Goal: Information Seeking & Learning: Learn about a topic

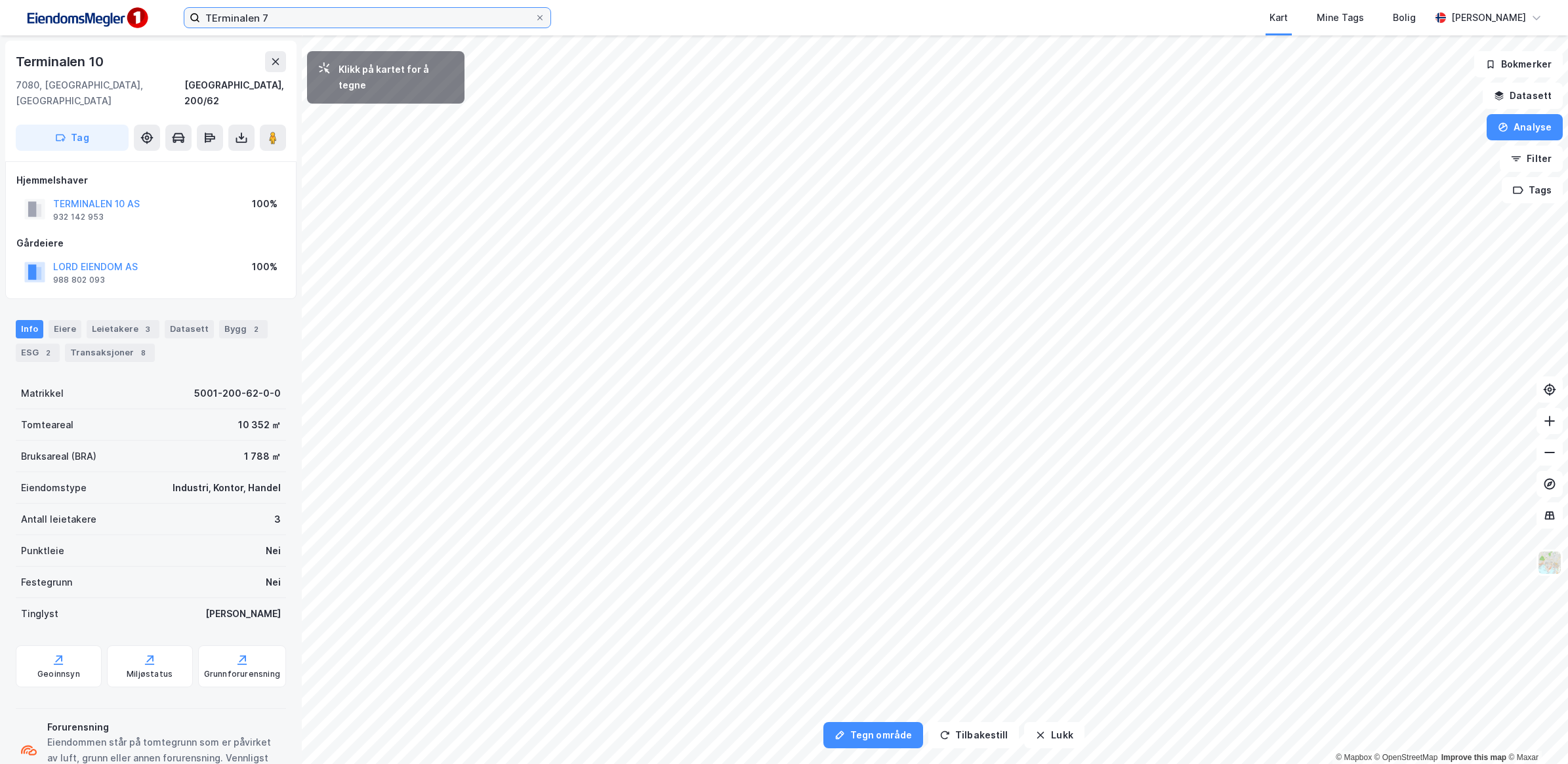
click at [333, 15] on input "TErminalen 7" at bounding box center [367, 18] width 335 height 20
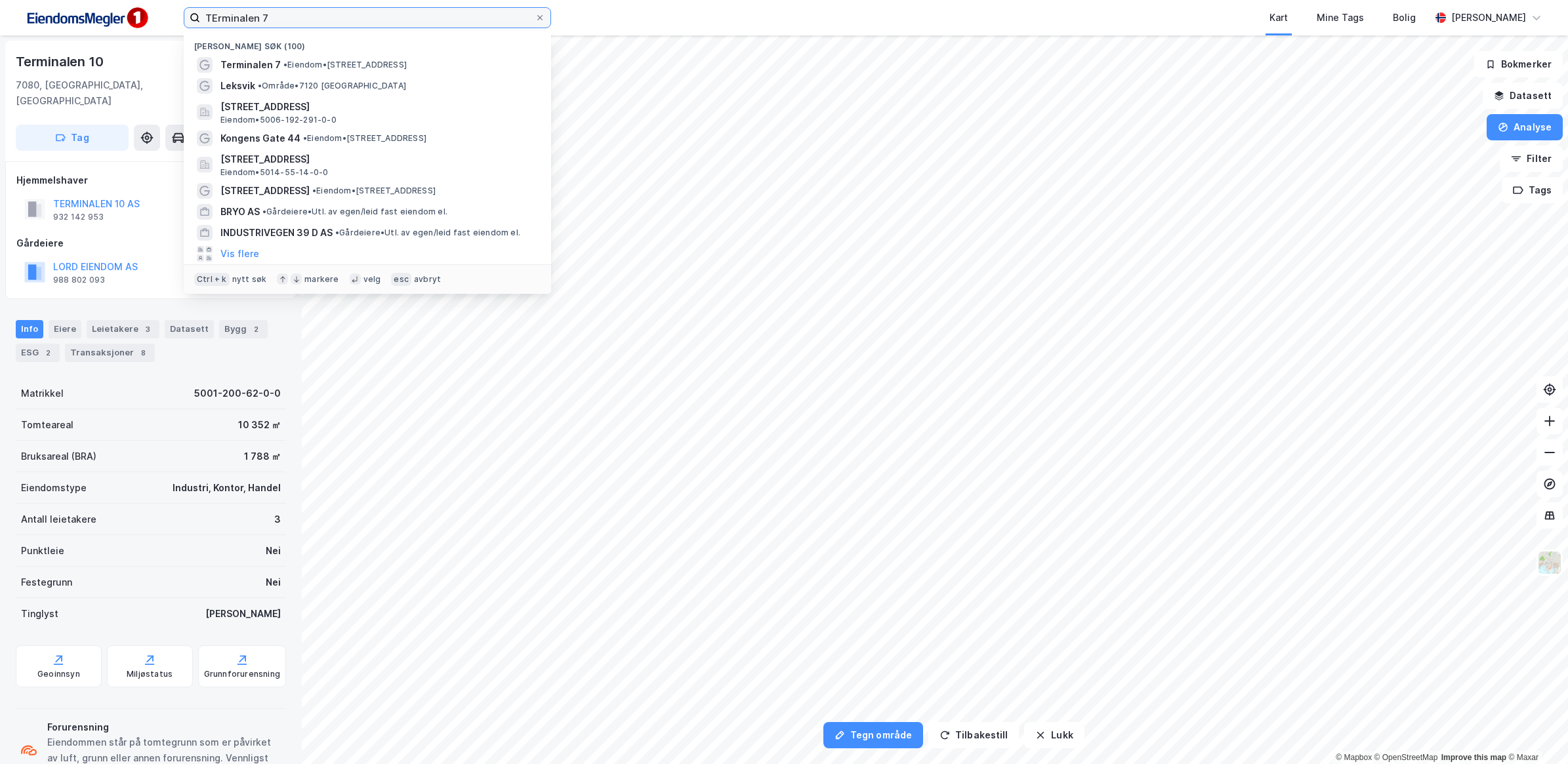
drag, startPoint x: 312, startPoint y: 15, endPoint x: 166, endPoint y: 17, distance: 146.0
click at [166, 17] on div "TErminalen 7 Nylige søk (100) Terminalen 7 • Eiendom • Terminalen 7, [GEOGRAPHI…" at bounding box center [784, 18] width 1568 height 35
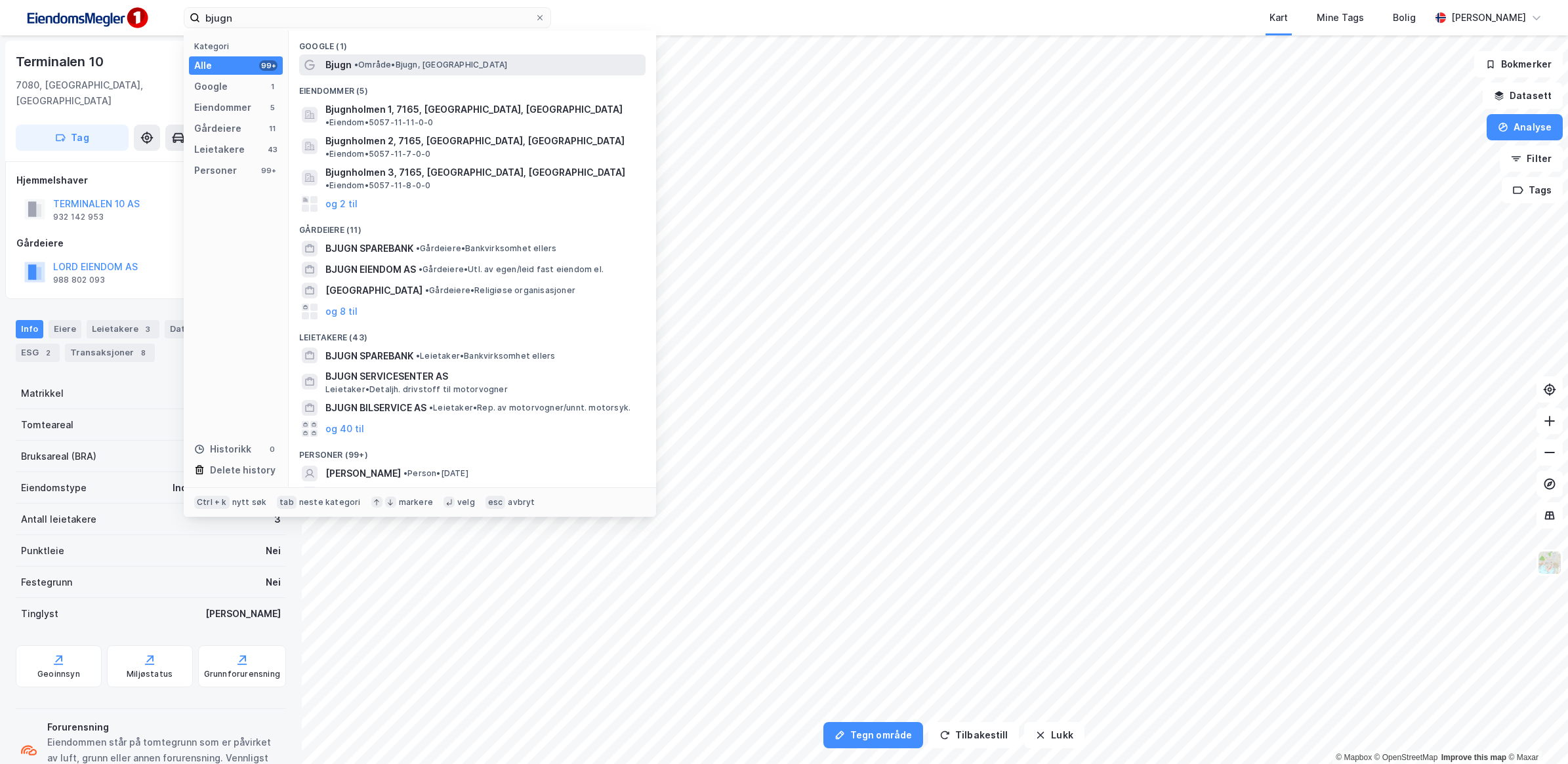
click at [345, 65] on span "Bjugn" at bounding box center [338, 65] width 26 height 15
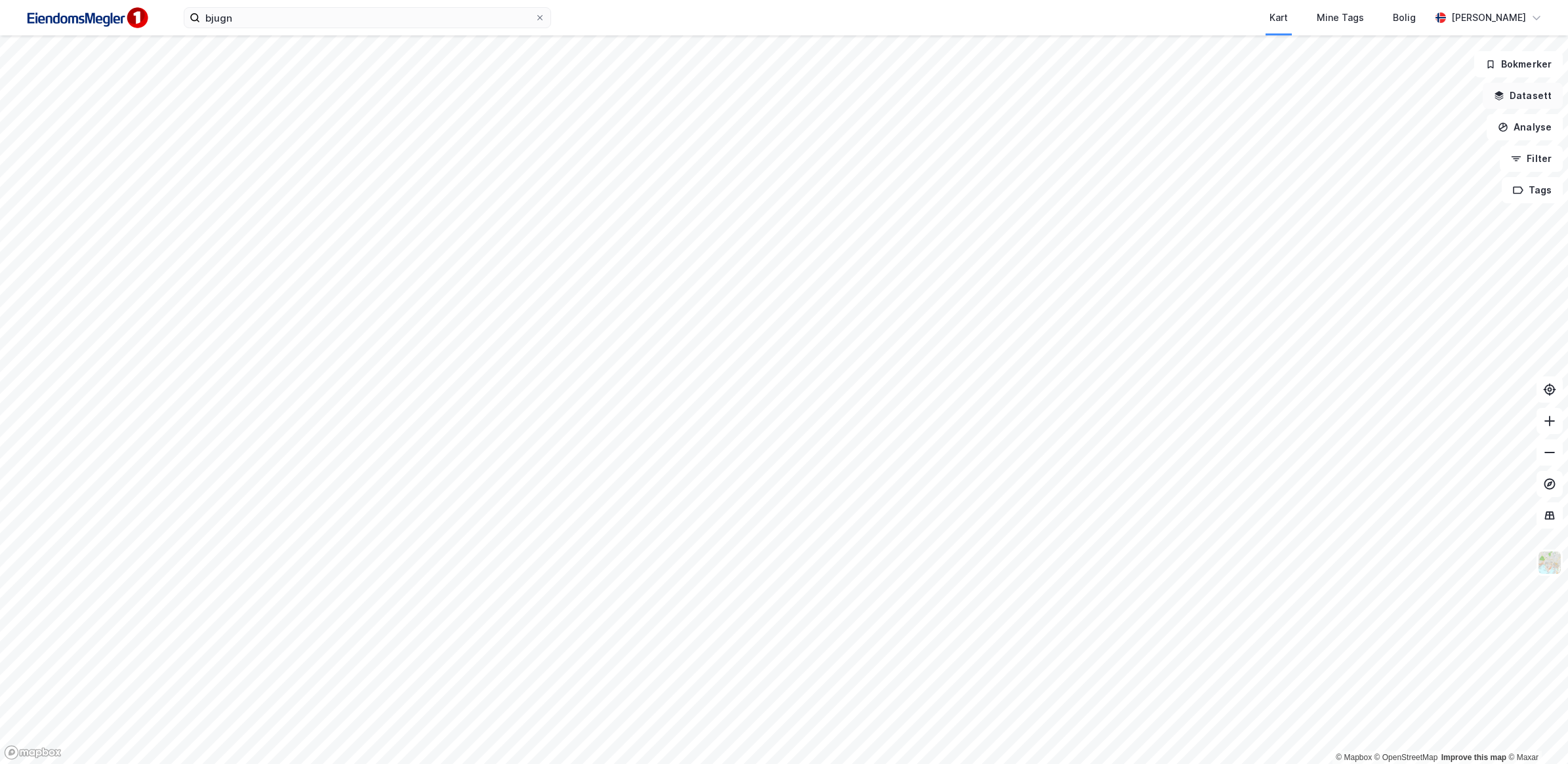
click at [1529, 98] on button "Datasett" at bounding box center [1522, 95] width 80 height 26
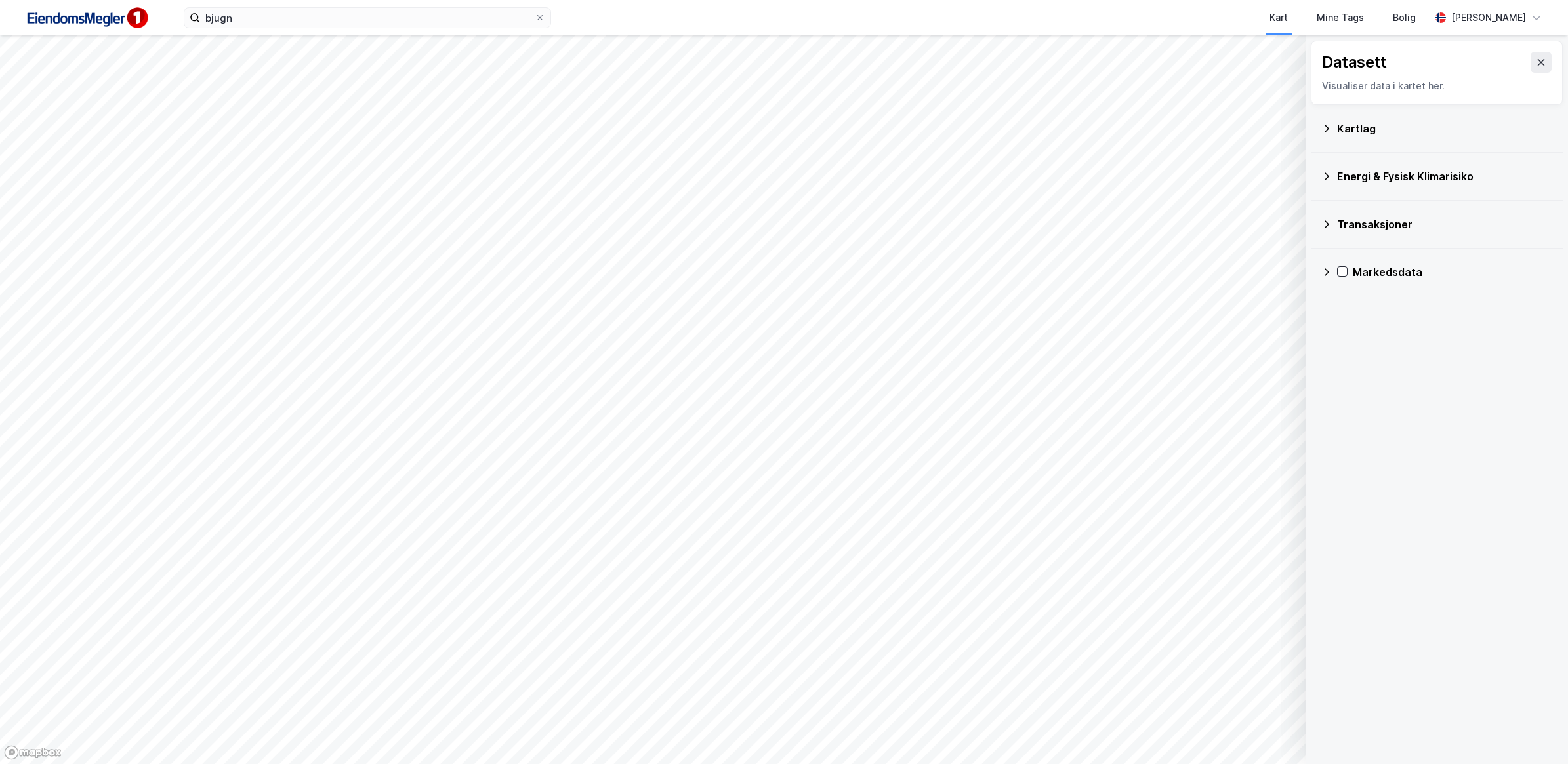
click at [1328, 129] on icon at bounding box center [1326, 128] width 11 height 11
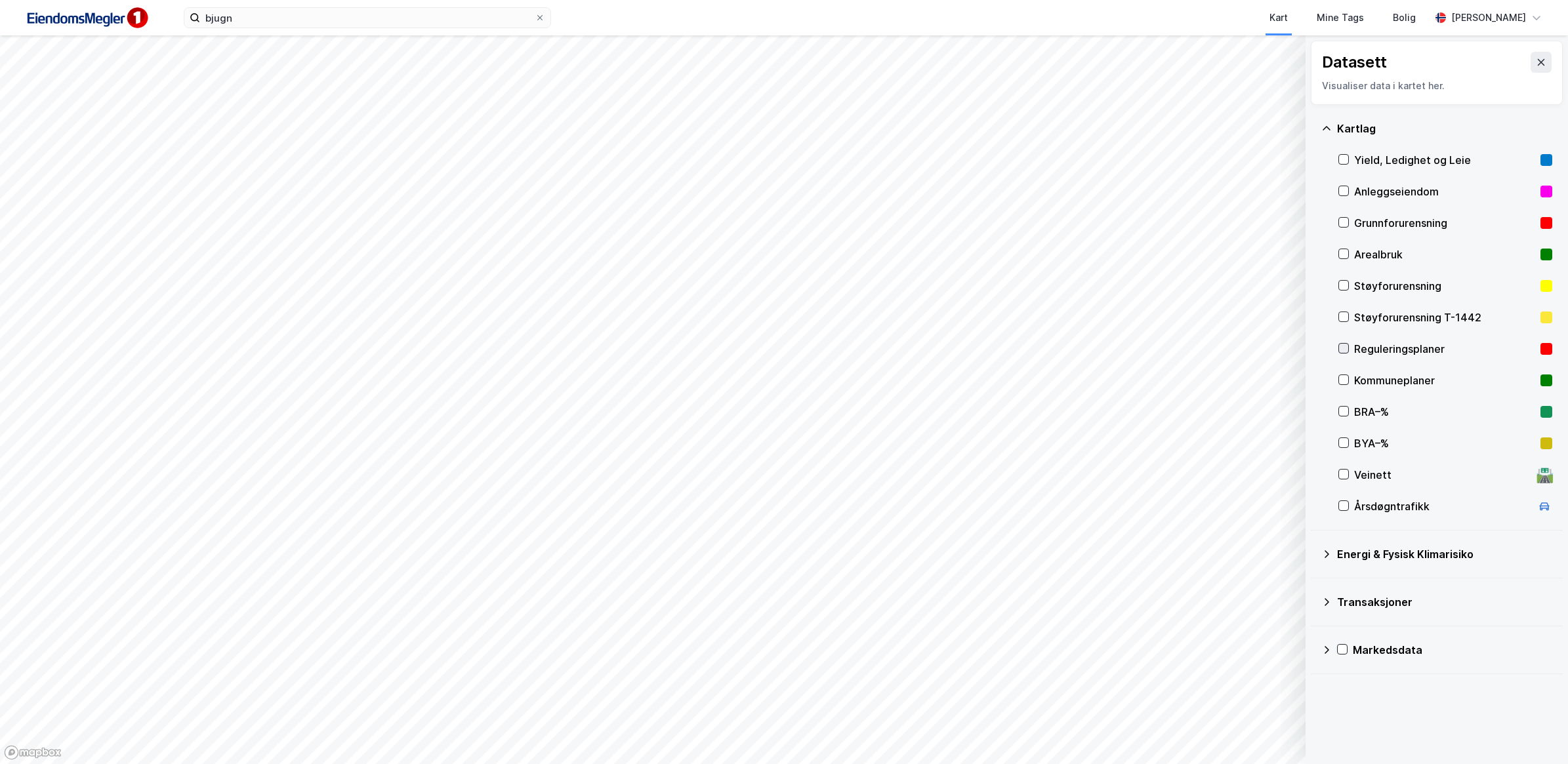
click at [1347, 352] on icon at bounding box center [1343, 348] width 9 height 9
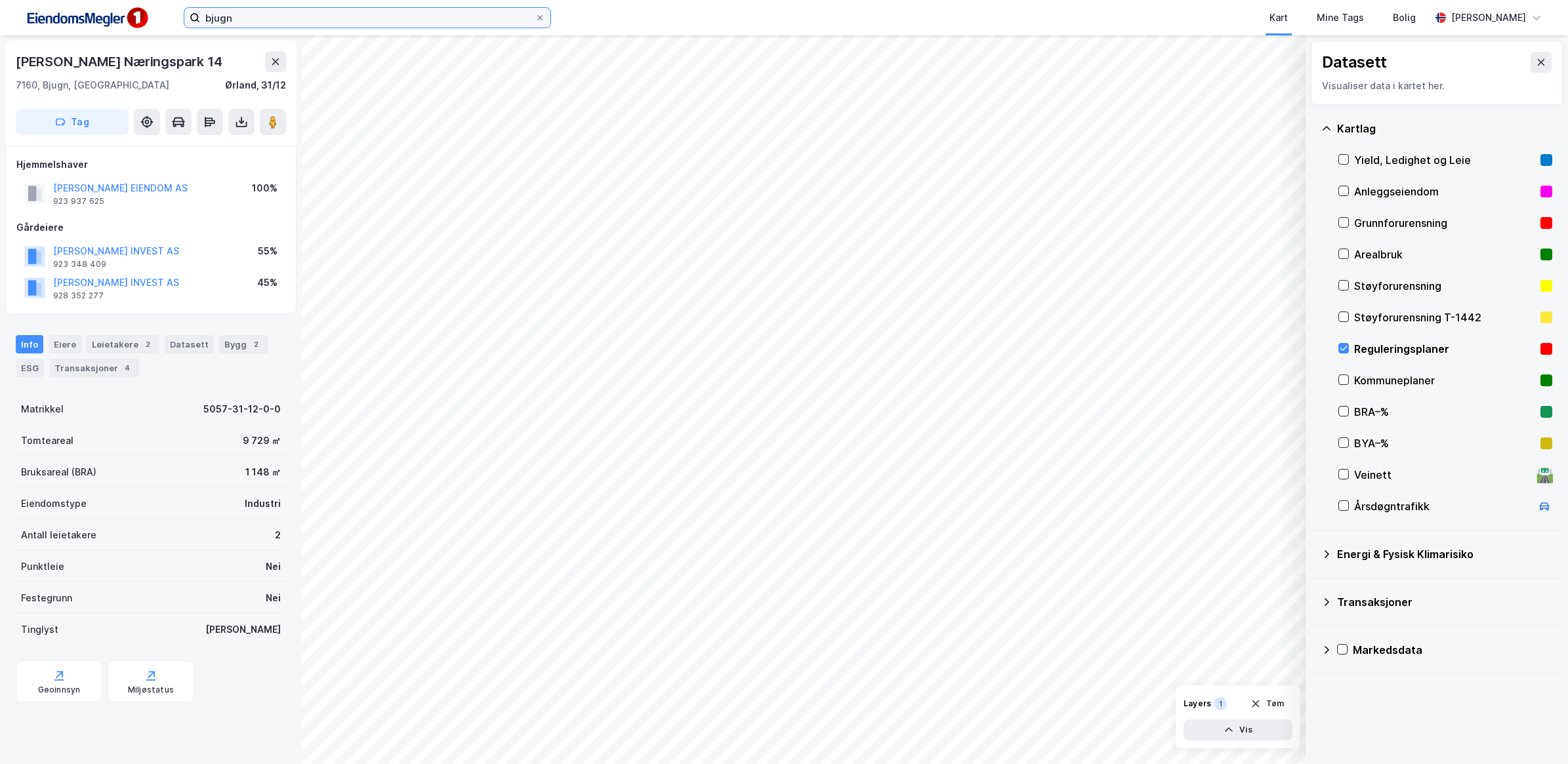
click at [246, 11] on input "bjugn" at bounding box center [367, 18] width 335 height 20
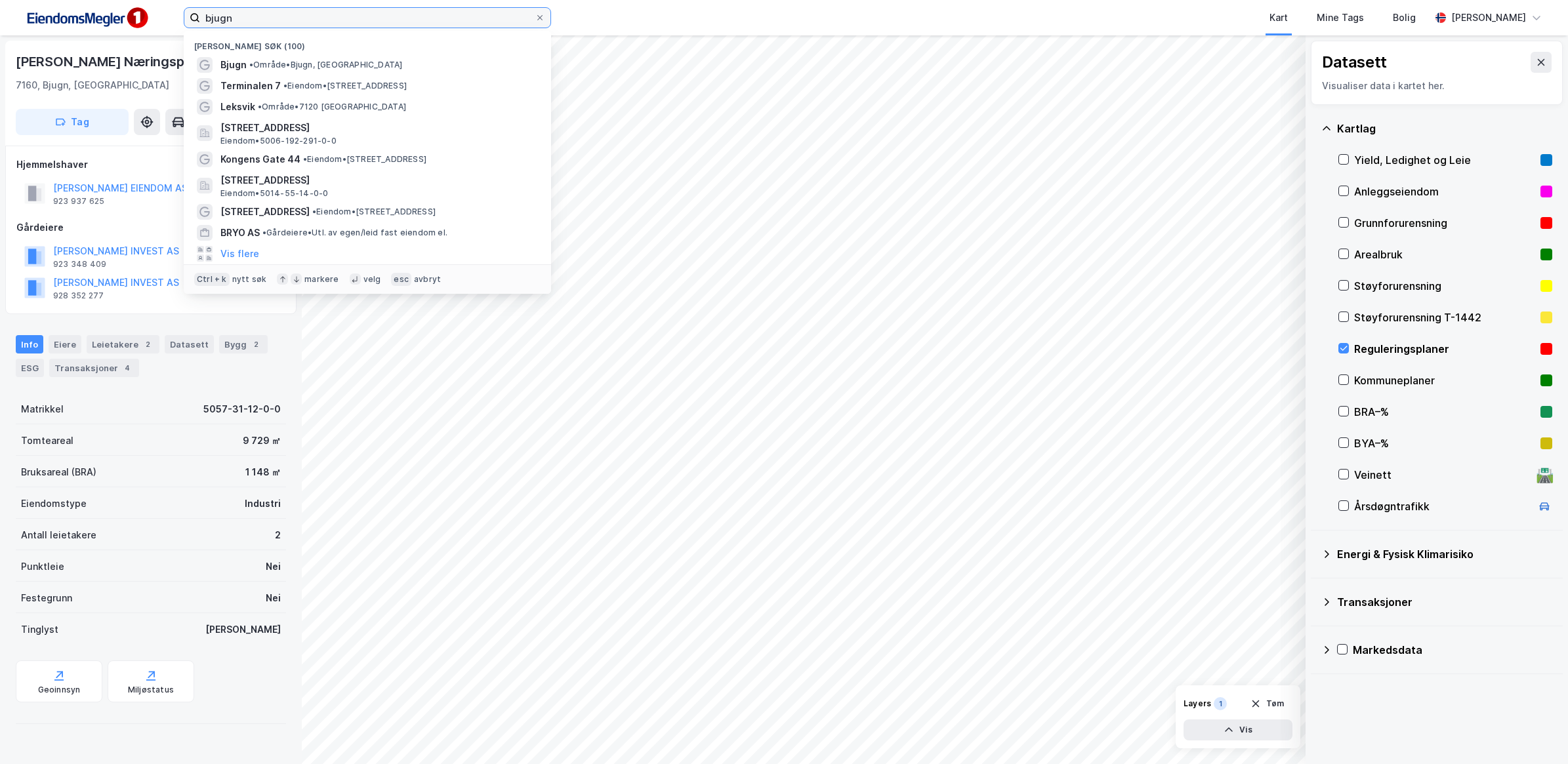
drag, startPoint x: 244, startPoint y: 11, endPoint x: 200, endPoint y: 18, distance: 44.6
click at [201, 18] on input "bjugn" at bounding box center [367, 18] width 335 height 20
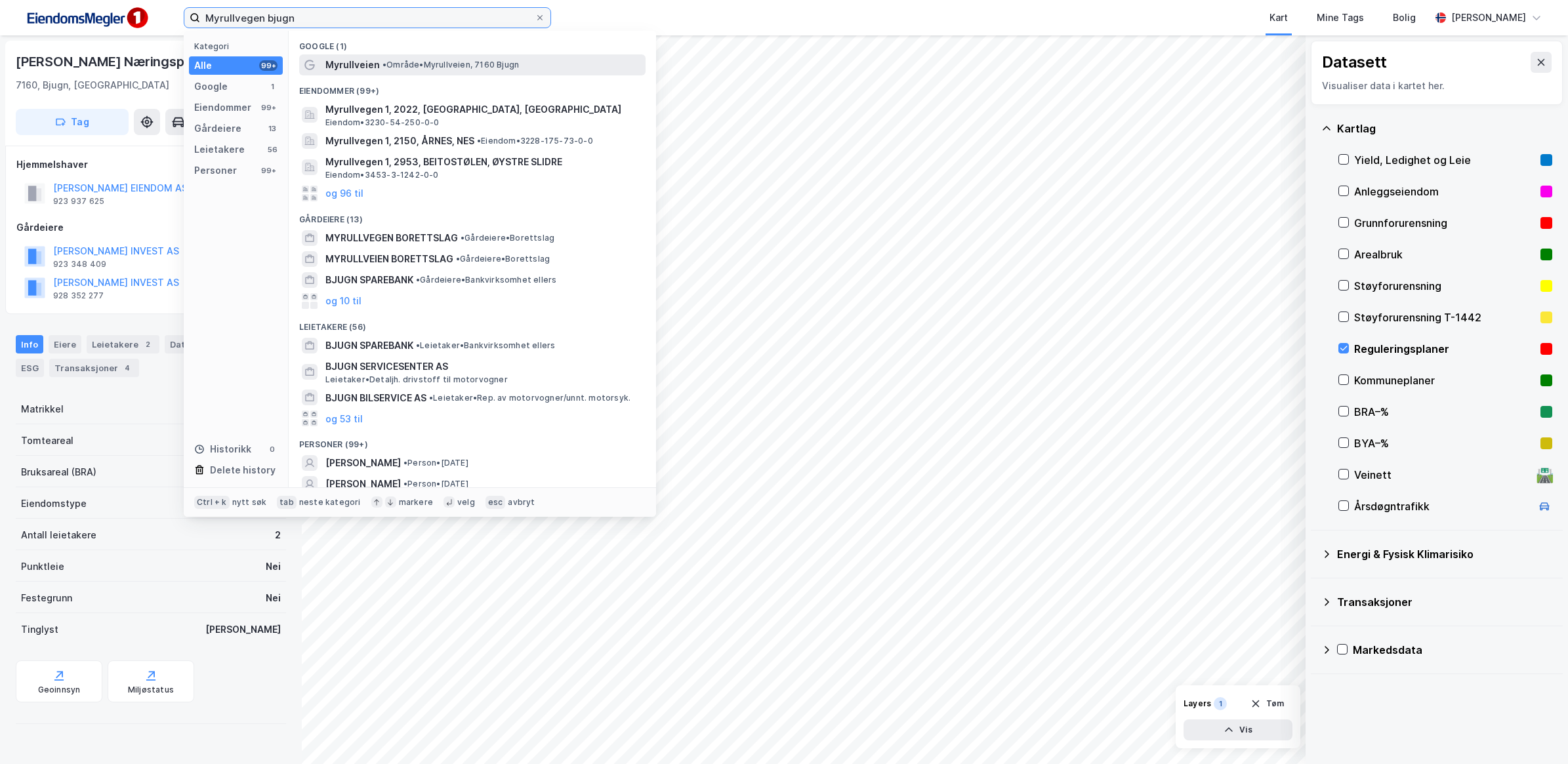
type input "Myrullvegen bjugn"
click at [375, 60] on span "Myrullveien" at bounding box center [353, 65] width 55 height 15
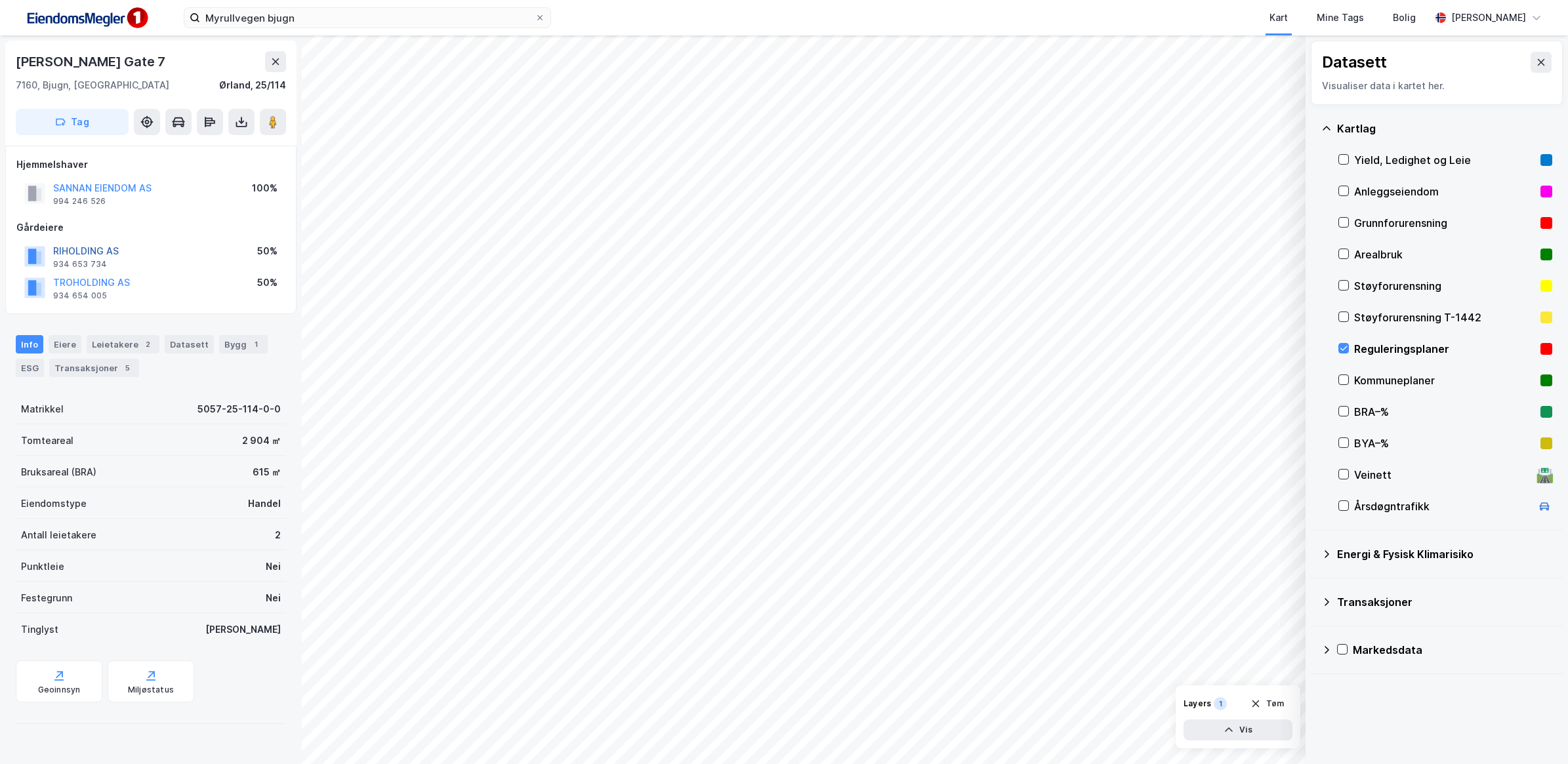
click at [0, 0] on button "RIHOLDING AS" at bounding box center [0, 0] width 0 height 0
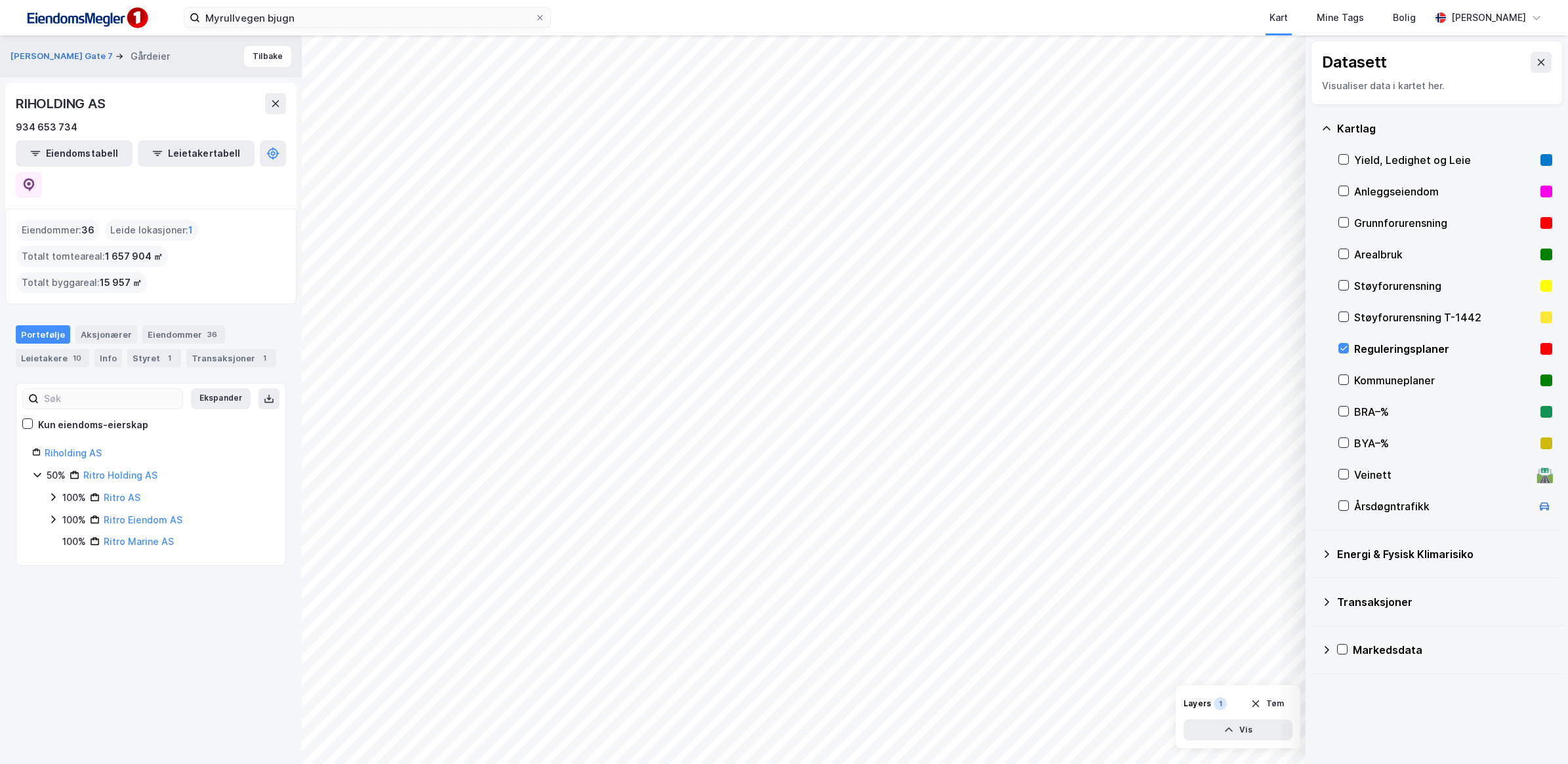
click at [56, 492] on icon at bounding box center [53, 497] width 11 height 11
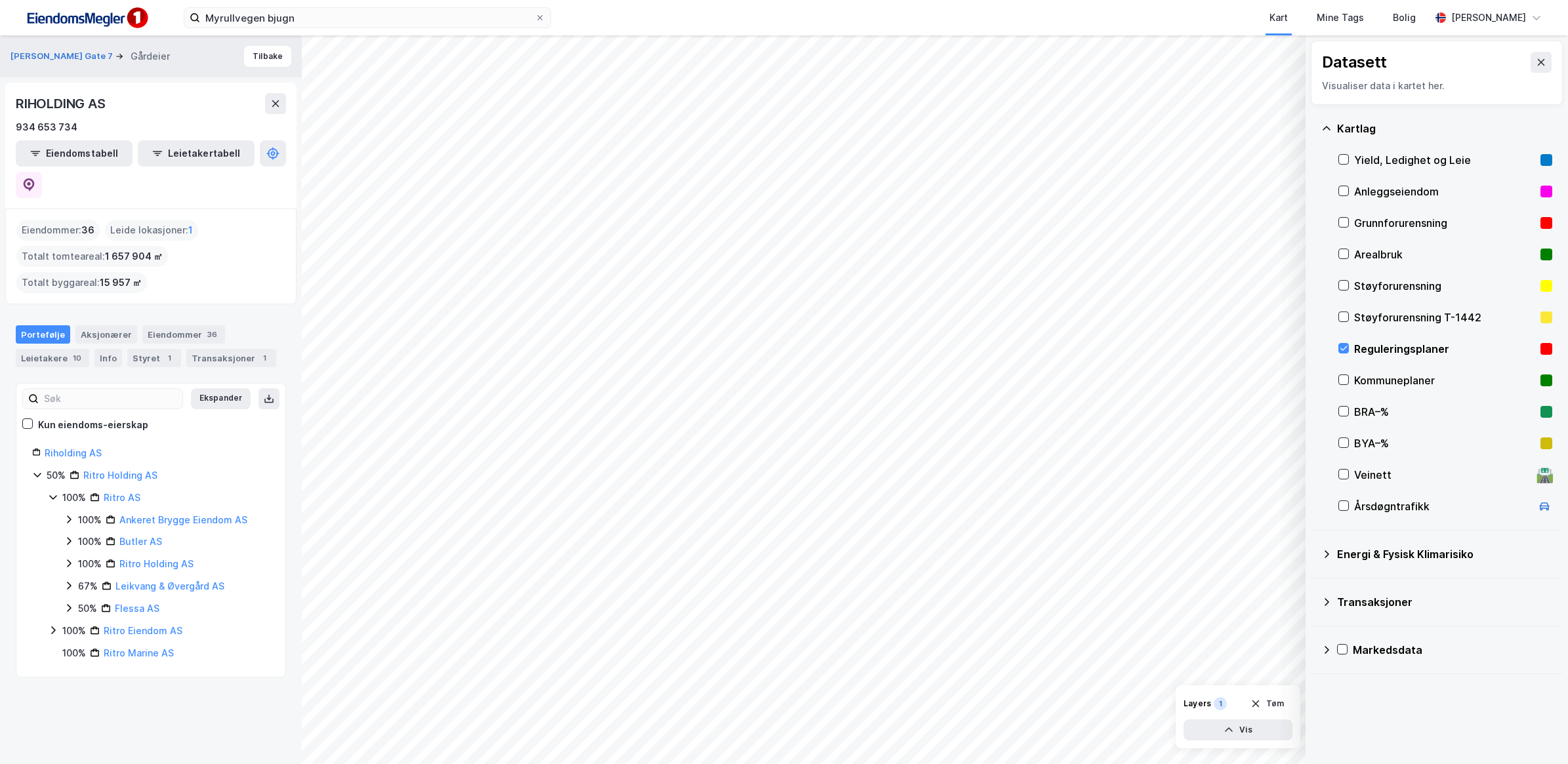
click at [56, 492] on icon at bounding box center [53, 497] width 11 height 11
